Goal: Use online tool/utility: Use online tool/utility

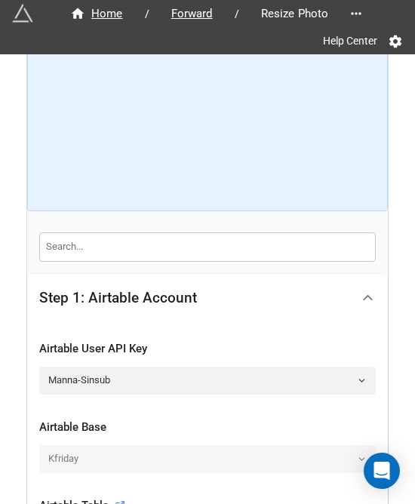
click at [371, 292] on icon at bounding box center [368, 298] width 16 height 16
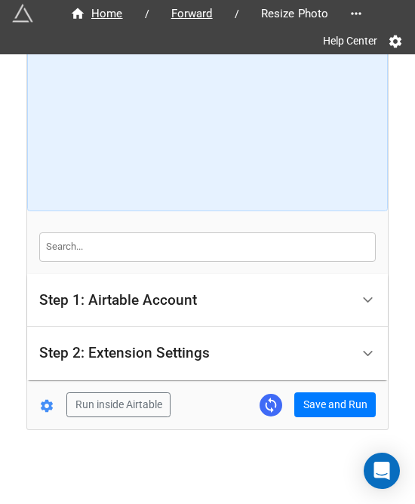
scroll to position [72, 0]
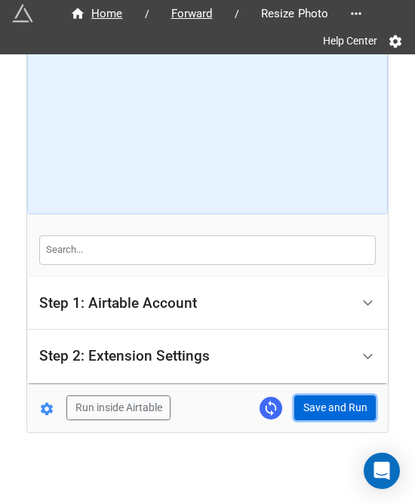
click at [332, 410] on button "Save and Run" at bounding box center [335, 409] width 82 height 26
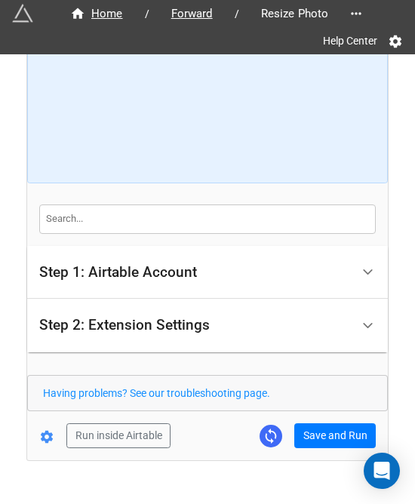
scroll to position [131, 0]
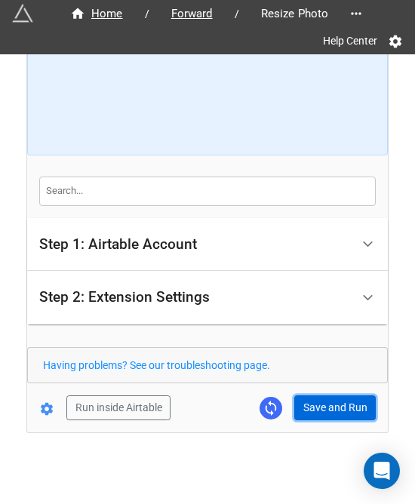
drag, startPoint x: 317, startPoint y: 401, endPoint x: 385, endPoint y: 371, distance: 74.3
click at [317, 401] on button "Save and Run" at bounding box center [335, 409] width 82 height 26
click at [335, 402] on button "Save and Run" at bounding box center [335, 409] width 82 height 26
drag, startPoint x: 332, startPoint y: 402, endPoint x: 409, endPoint y: 416, distance: 78.3
click at [332, 402] on button "Save and Run" at bounding box center [335, 409] width 82 height 26
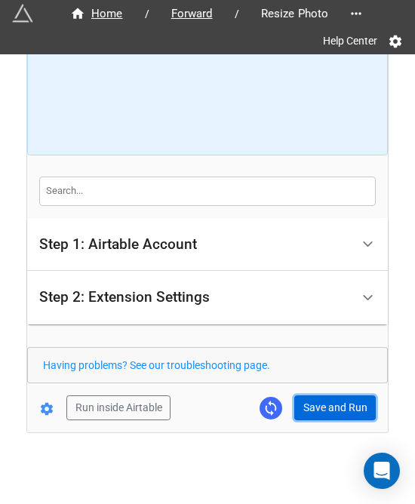
click at [314, 411] on button "Save and Run" at bounding box center [335, 409] width 82 height 26
drag, startPoint x: 328, startPoint y: 400, endPoint x: 386, endPoint y: 389, distance: 60.0
click at [328, 400] on button "Save and Run" at bounding box center [335, 409] width 82 height 26
click at [320, 411] on button "Save and Run" at bounding box center [335, 409] width 82 height 26
click at [322, 414] on button "Save and Run" at bounding box center [335, 409] width 82 height 26
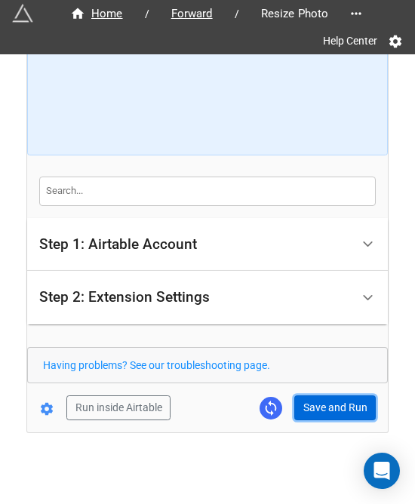
drag, startPoint x: 299, startPoint y: 404, endPoint x: 308, endPoint y: 436, distance: 33.0
click at [299, 404] on button "Save and Run" at bounding box center [335, 409] width 82 height 26
click at [311, 407] on button "Save and Run" at bounding box center [335, 409] width 82 height 26
click at [315, 414] on button "Save and Run" at bounding box center [335, 409] width 82 height 26
drag, startPoint x: 306, startPoint y: 411, endPoint x: 353, endPoint y: 401, distance: 48.0
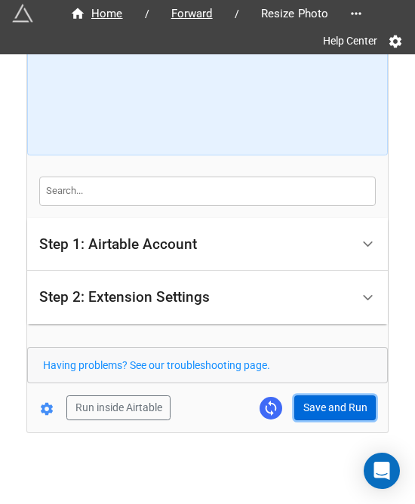
click at [306, 411] on button "Save and Run" at bounding box center [335, 409] width 82 height 26
click at [325, 399] on button "Save and Run" at bounding box center [335, 409] width 82 height 26
click at [336, 407] on button "Save and Run" at bounding box center [335, 409] width 82 height 26
click at [323, 402] on button "Save and Run" at bounding box center [335, 409] width 82 height 26
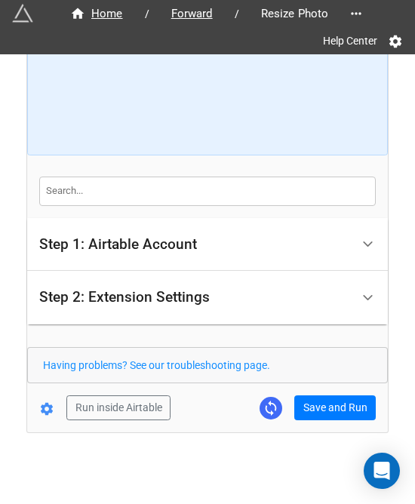
click at [319, 417] on div "Home / Forward / Resize Photo Help Center How to Setup Step 1: Airtable Account…" at bounding box center [207, 178] width 361 height 509
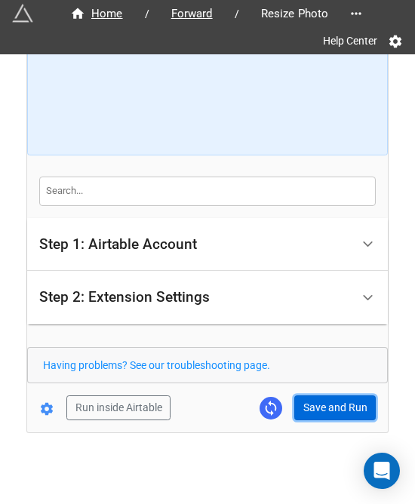
click at [319, 413] on button "Save and Run" at bounding box center [335, 409] width 82 height 26
click at [335, 414] on button "Save and Run" at bounding box center [335, 409] width 82 height 26
click at [318, 413] on button "Save and Run" at bounding box center [335, 409] width 82 height 26
click at [334, 411] on button "Save and Run" at bounding box center [335, 409] width 82 height 26
drag, startPoint x: 320, startPoint y: 396, endPoint x: 353, endPoint y: 387, distance: 34.2
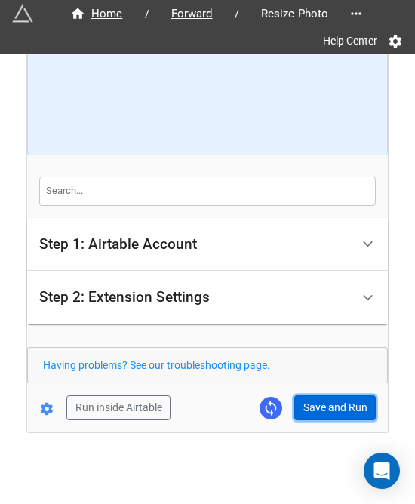
click at [320, 396] on button "Save and Run" at bounding box center [335, 409] width 82 height 26
click at [295, 411] on button "Save and Run" at bounding box center [335, 409] width 82 height 26
click at [303, 396] on button "Save and Run" at bounding box center [335, 409] width 82 height 26
click at [322, 407] on button "Save and Run" at bounding box center [335, 409] width 82 height 26
click at [337, 399] on button "Save and Run" at bounding box center [335, 409] width 82 height 26
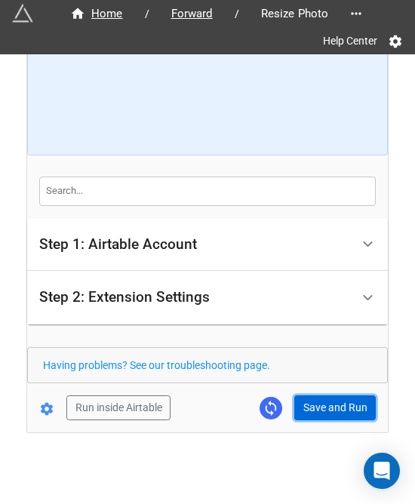
click at [325, 396] on button "Save and Run" at bounding box center [335, 409] width 82 height 26
click at [325, 410] on button "Save and Run" at bounding box center [335, 409] width 82 height 26
click at [335, 399] on button "Save and Run" at bounding box center [335, 409] width 82 height 26
click at [307, 417] on div "Home / Forward / Resize Photo Help Center How to Setup Step 1: Airtable Account…" at bounding box center [207, 178] width 361 height 509
click at [318, 396] on button "Save and Run" at bounding box center [335, 409] width 82 height 26
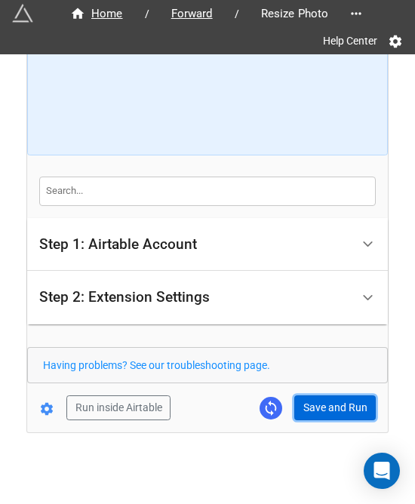
click at [324, 402] on button "Save and Run" at bounding box center [335, 409] width 82 height 26
drag, startPoint x: 310, startPoint y: 414, endPoint x: 331, endPoint y: 394, distance: 28.8
click at [310, 414] on button "Save and Run" at bounding box center [335, 409] width 82 height 26
click at [307, 411] on button "Save and Run" at bounding box center [335, 409] width 82 height 26
click at [319, 411] on button "Save and Run" at bounding box center [335, 409] width 82 height 26
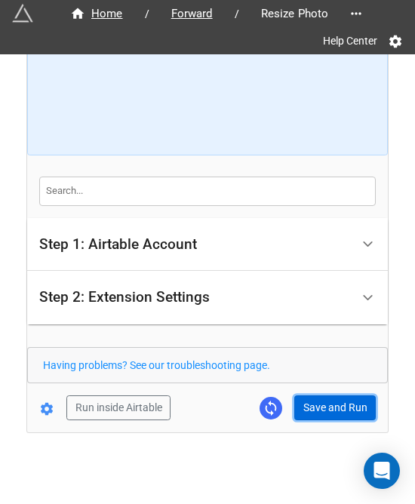
drag, startPoint x: 340, startPoint y: 399, endPoint x: 388, endPoint y: 433, distance: 58.6
click at [340, 399] on button "Save and Run" at bounding box center [335, 409] width 82 height 26
click at [319, 411] on button "Save and Run" at bounding box center [335, 409] width 82 height 26
drag, startPoint x: 311, startPoint y: 417, endPoint x: 317, endPoint y: 396, distance: 21.3
click at [311, 417] on button "Save and Run" at bounding box center [335, 409] width 82 height 26
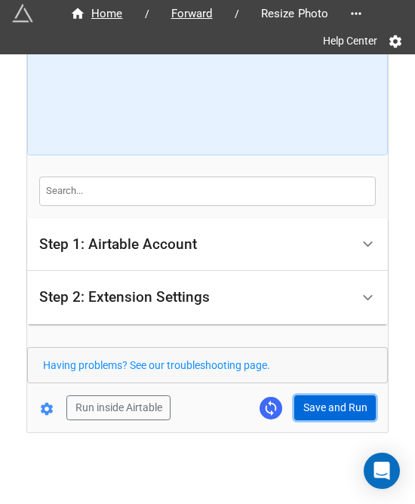
click at [328, 406] on button "Save and Run" at bounding box center [335, 409] width 82 height 26
drag, startPoint x: 323, startPoint y: 404, endPoint x: 372, endPoint y: 395, distance: 49.9
click at [323, 404] on button "Save and Run" at bounding box center [335, 409] width 82 height 26
click at [318, 414] on button "Save and Run" at bounding box center [335, 409] width 82 height 26
drag, startPoint x: 299, startPoint y: 401, endPoint x: 405, endPoint y: 398, distance: 105.7
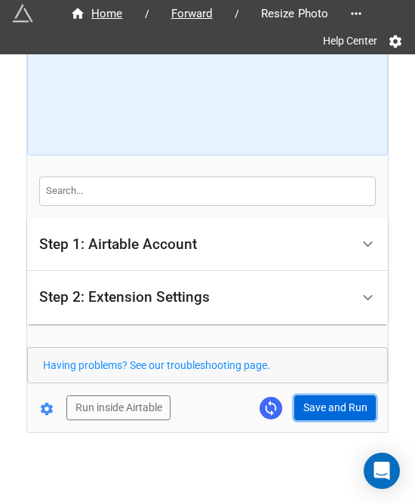
click at [299, 401] on button "Save and Run" at bounding box center [335, 409] width 82 height 26
click at [331, 413] on button "Save and Run" at bounding box center [335, 409] width 82 height 26
drag, startPoint x: 335, startPoint y: 414, endPoint x: 353, endPoint y: 407, distance: 18.9
click at [335, 414] on button "Save and Run" at bounding box center [335, 409] width 82 height 26
click at [309, 405] on button "Save and Run" at bounding box center [335, 409] width 82 height 26
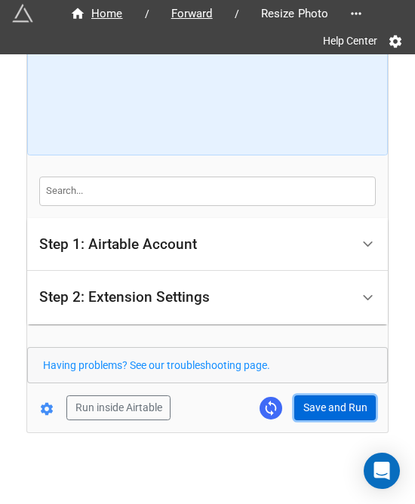
drag, startPoint x: 341, startPoint y: 404, endPoint x: 383, endPoint y: 411, distance: 42.9
click at [341, 404] on button "Save and Run" at bounding box center [335, 409] width 82 height 26
click at [317, 404] on button "Save and Run" at bounding box center [335, 409] width 82 height 26
click at [300, 413] on button "Save and Run" at bounding box center [335, 409] width 82 height 26
